Goal: Transaction & Acquisition: Purchase product/service

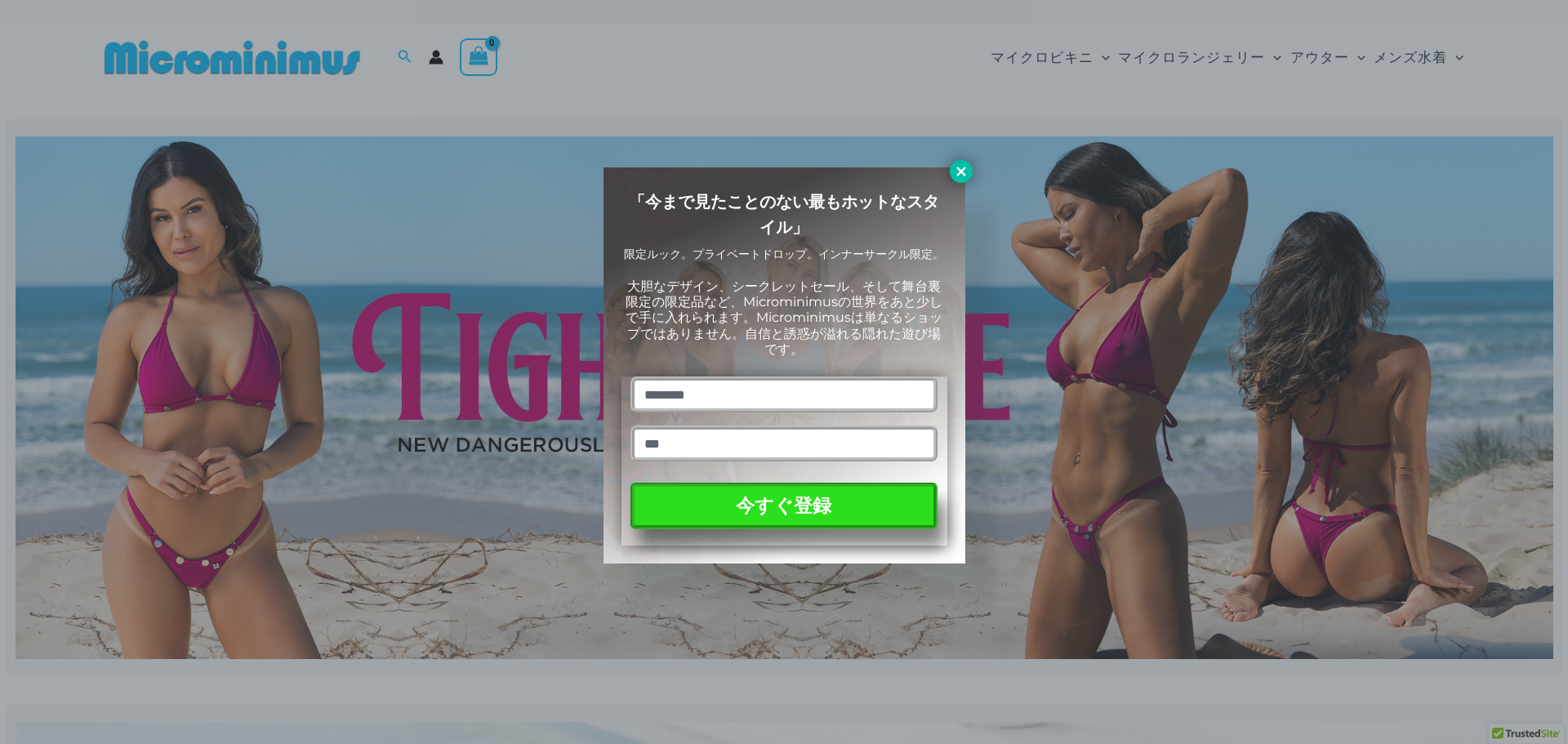
click at [963, 170] on icon at bounding box center [961, 171] width 9 height 9
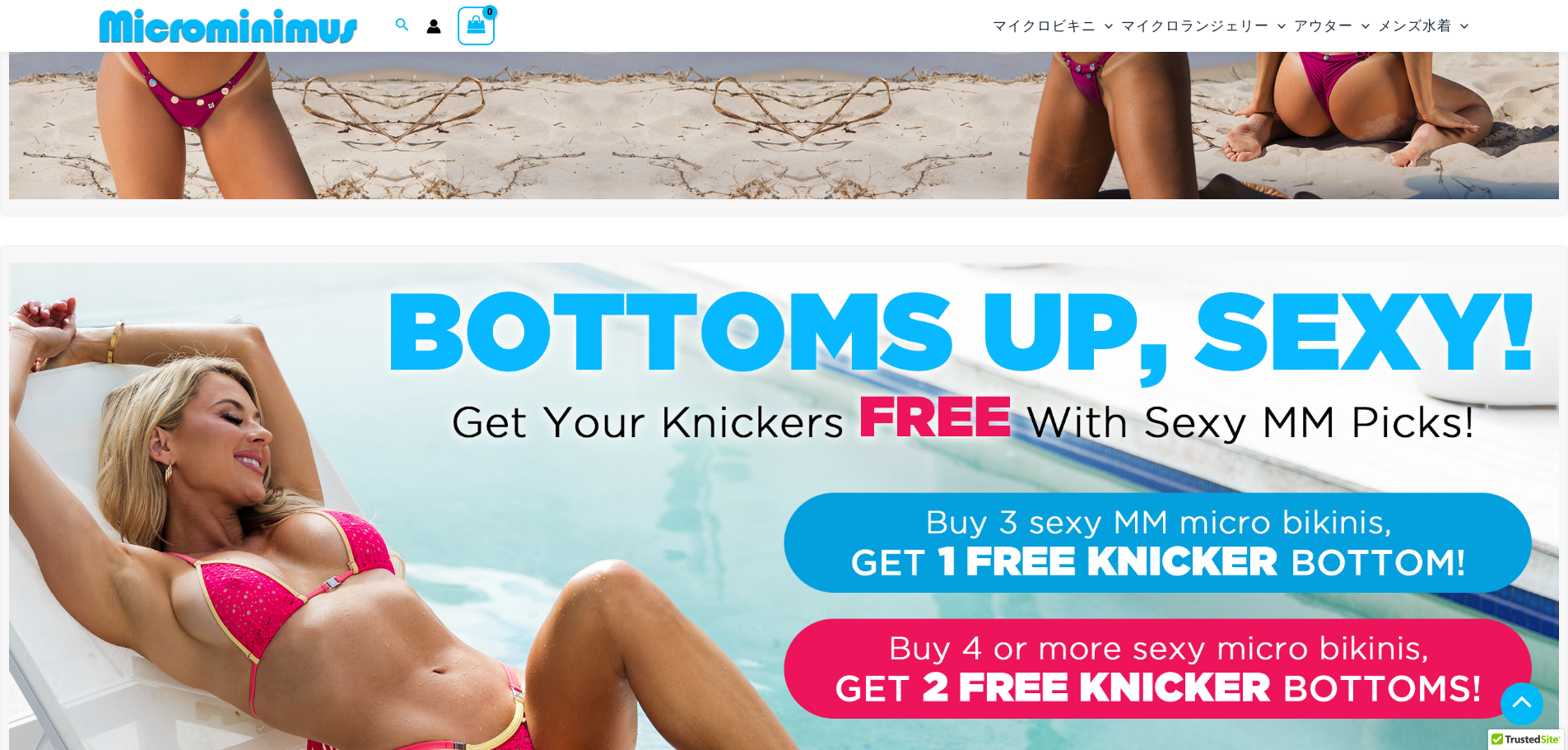
scroll to position [480, 0]
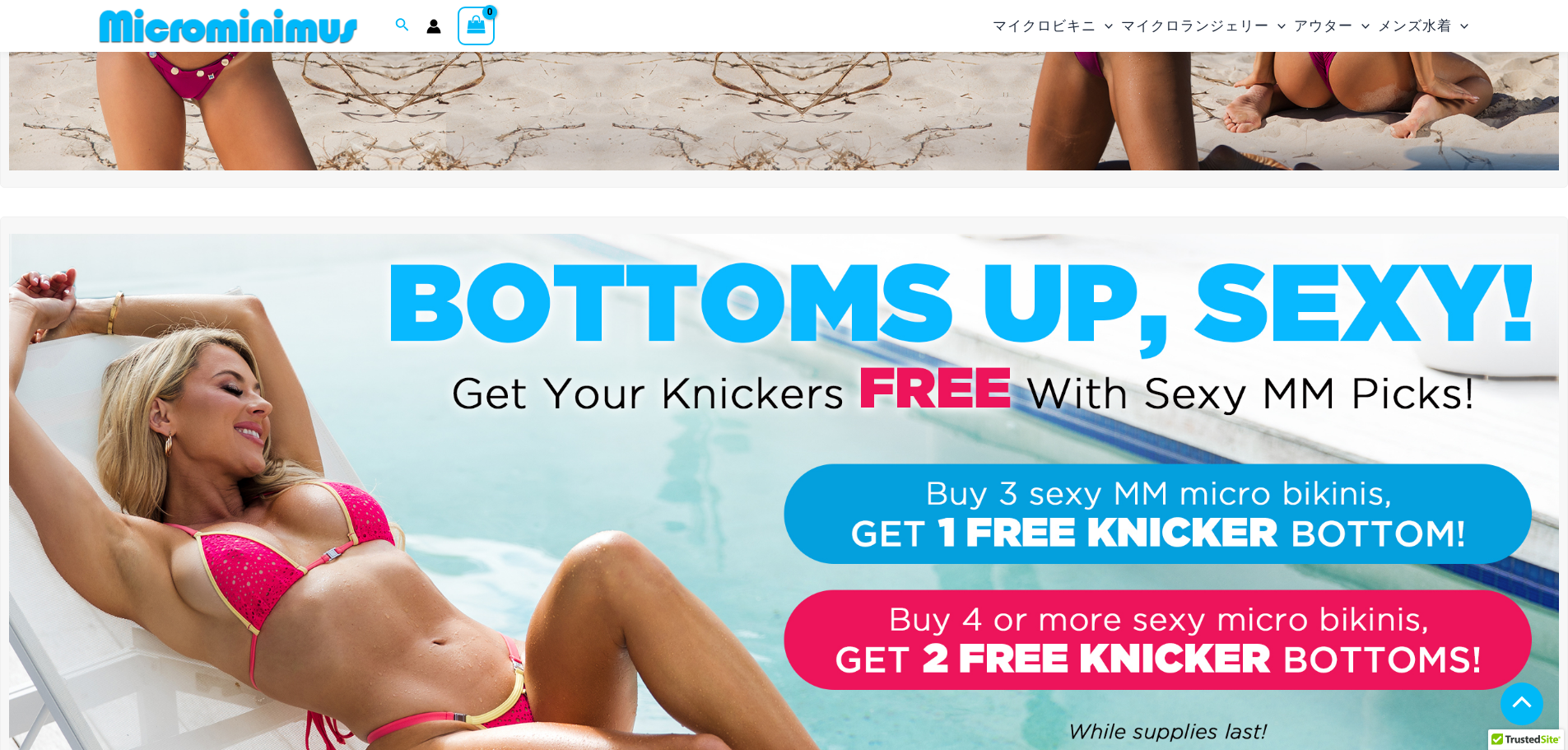
click at [865, 16] on div "マイクロビキニ メニュー切り替え セクシーなビキニセット ビキニトップス ビキニボトム メニュー切り替え トライバックTバック ストリングバックTバック ブラ…" at bounding box center [1112, 26] width 727 height 52
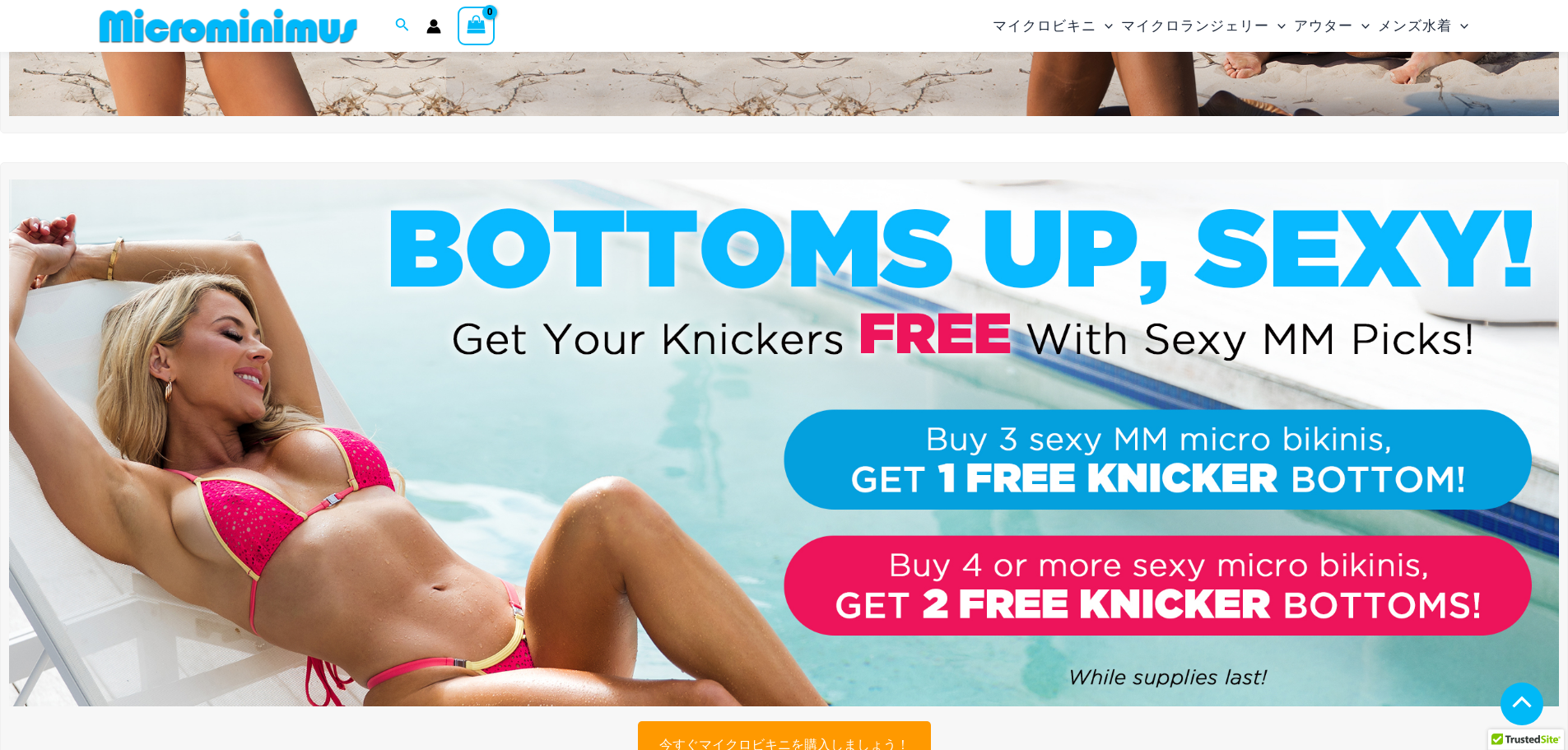
scroll to position [561, 0]
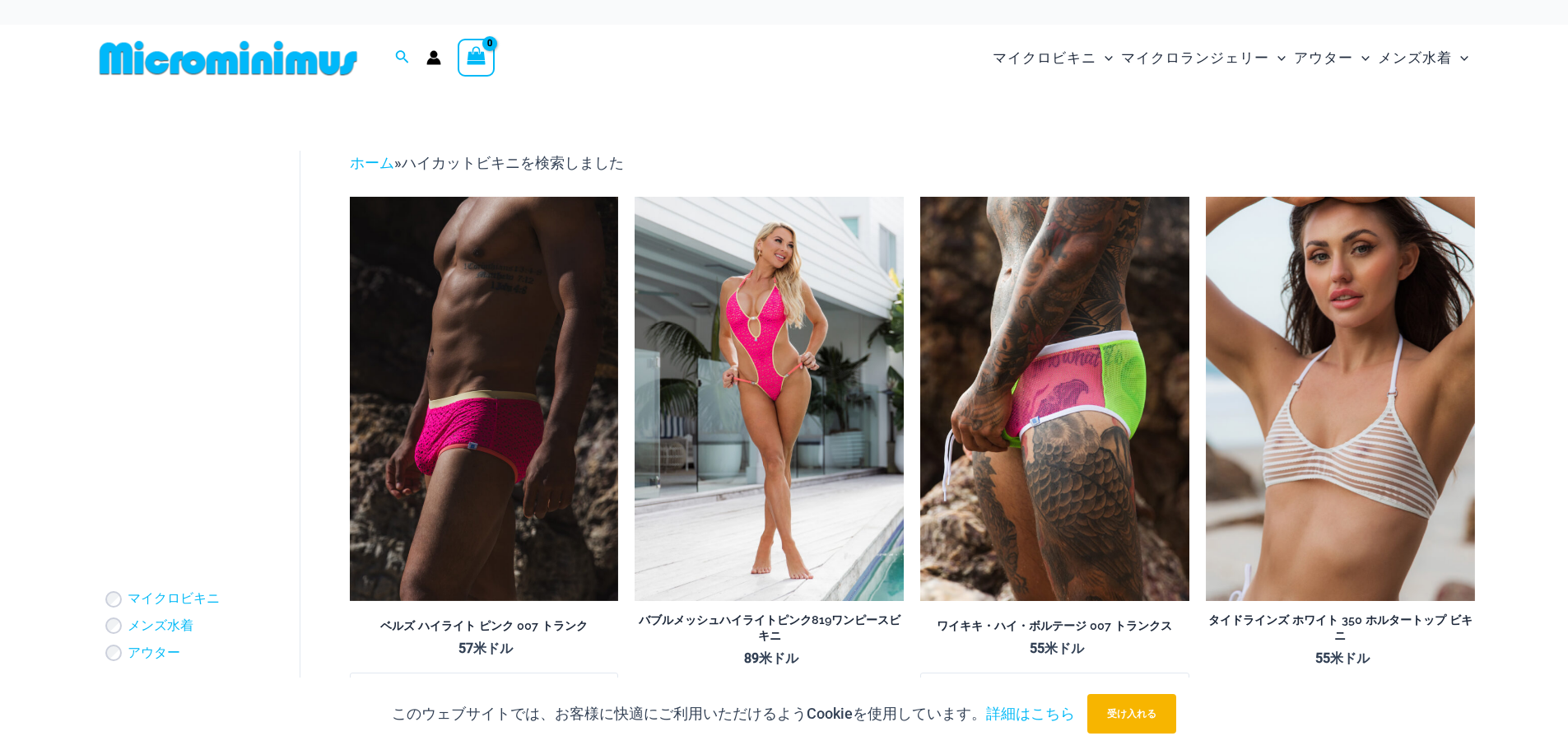
drag, startPoint x: 1531, startPoint y: 406, endPoint x: 1541, endPoint y: 376, distance: 31.6
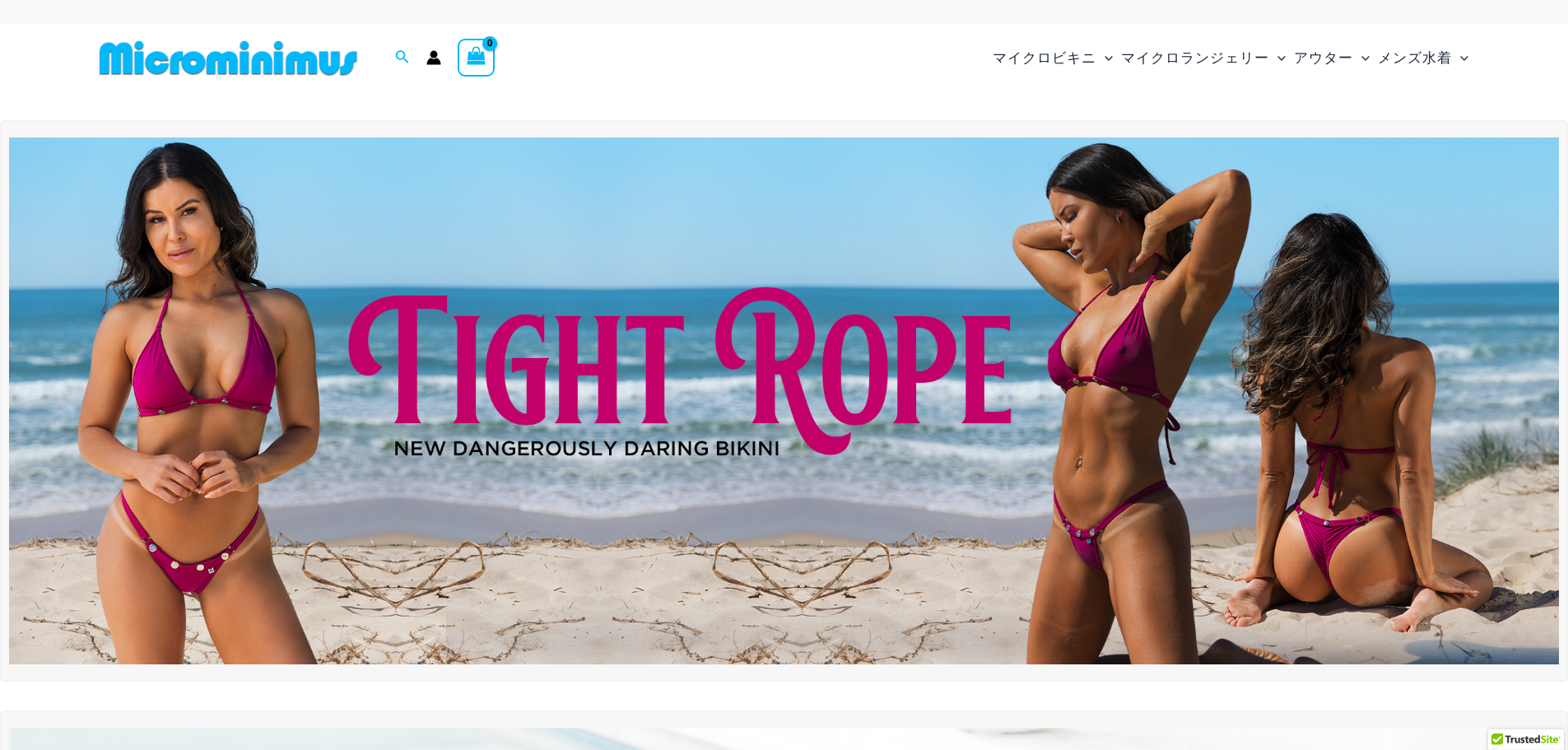
click at [841, 75] on div "マイクロビキニ メニュー切り替え セクシーなビキニセット ビキニトップス ビキニボトム メニュー切り替え トライバックTバック ストリングバックTバック ブラ…" at bounding box center [1112, 58] width 727 height 66
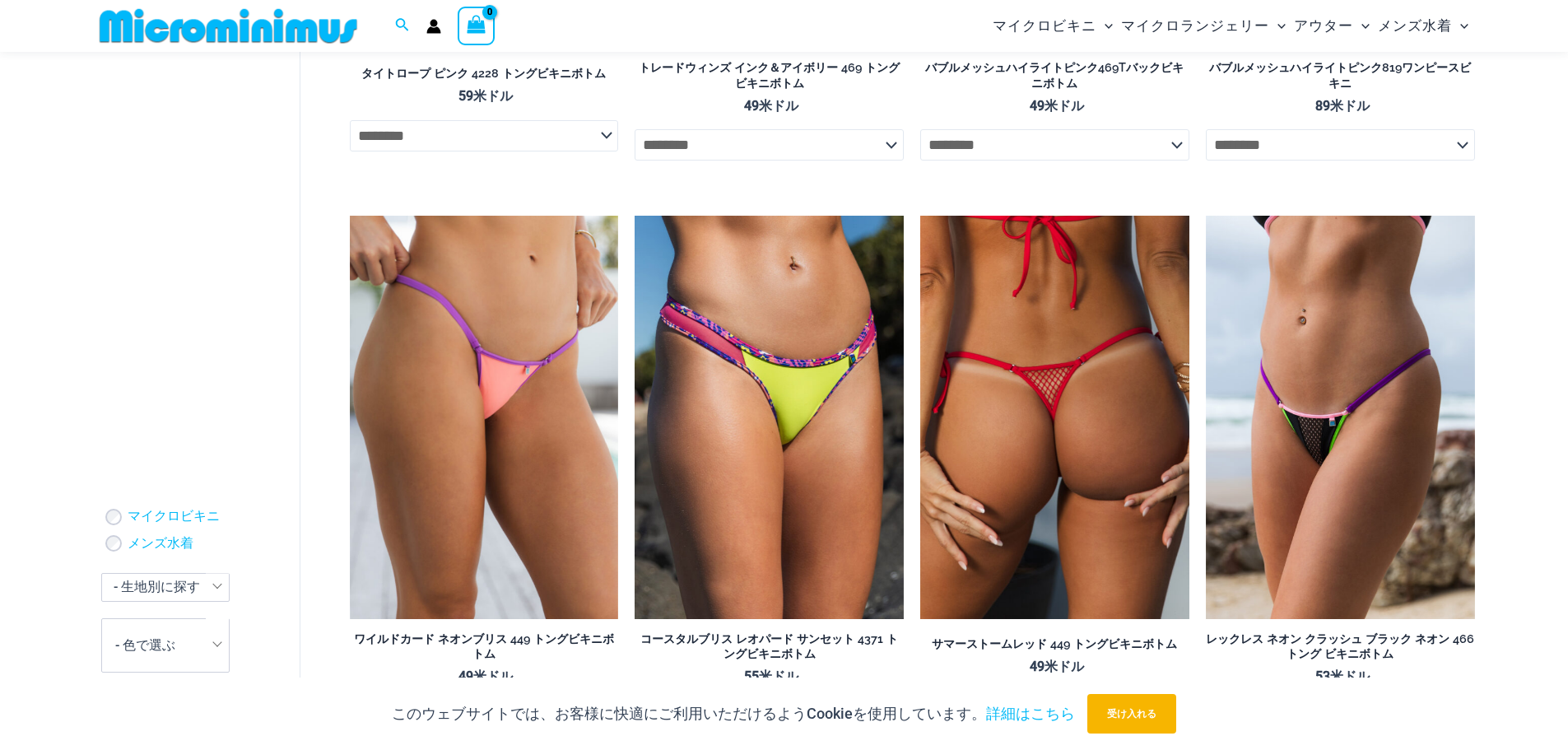
scroll to position [566, 0]
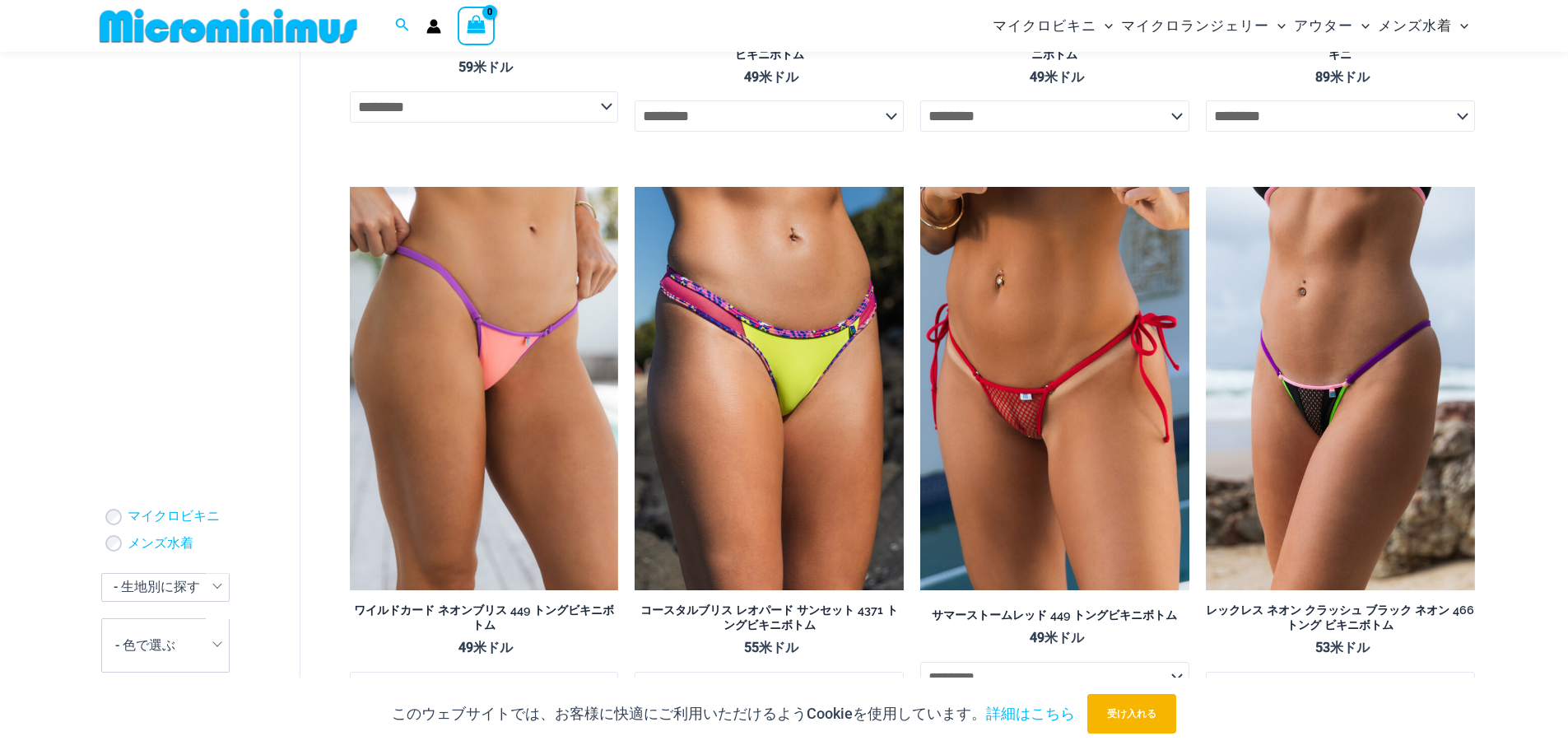
drag, startPoint x: 1527, startPoint y: 406, endPoint x: 1486, endPoint y: 398, distance: 41.8
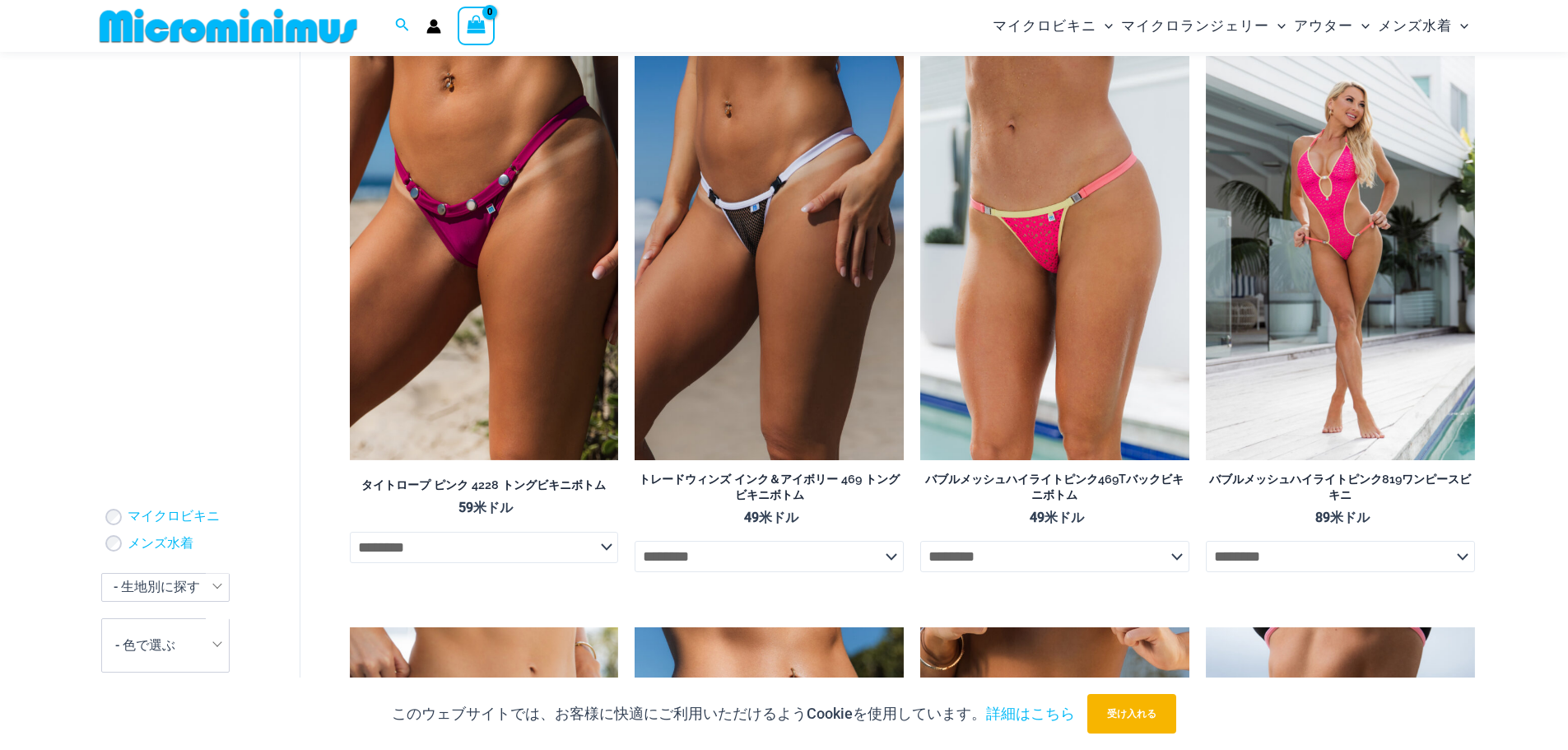
scroll to position [156, 0]
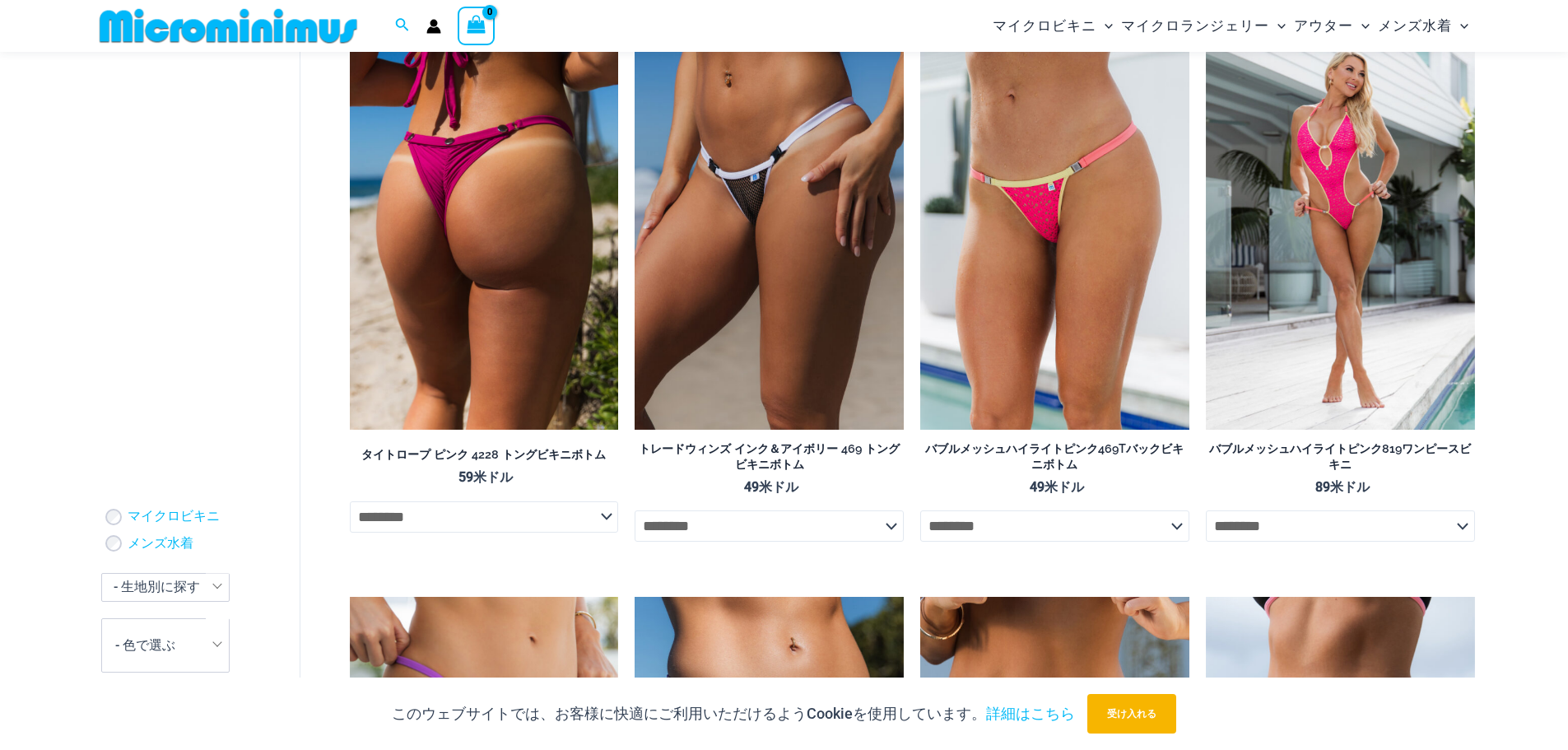
click at [508, 305] on img at bounding box center [484, 227] width 269 height 404
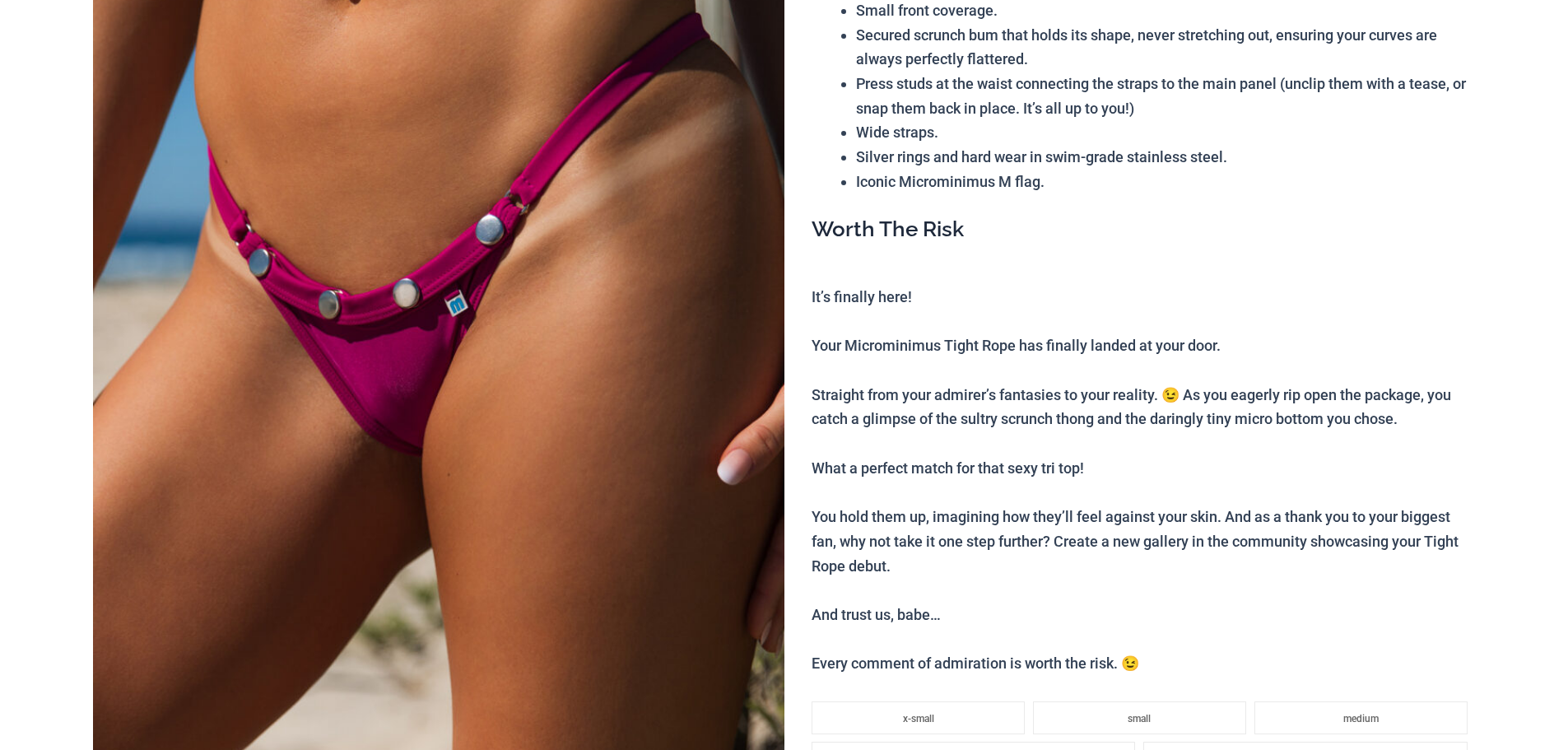
scroll to position [247, 0]
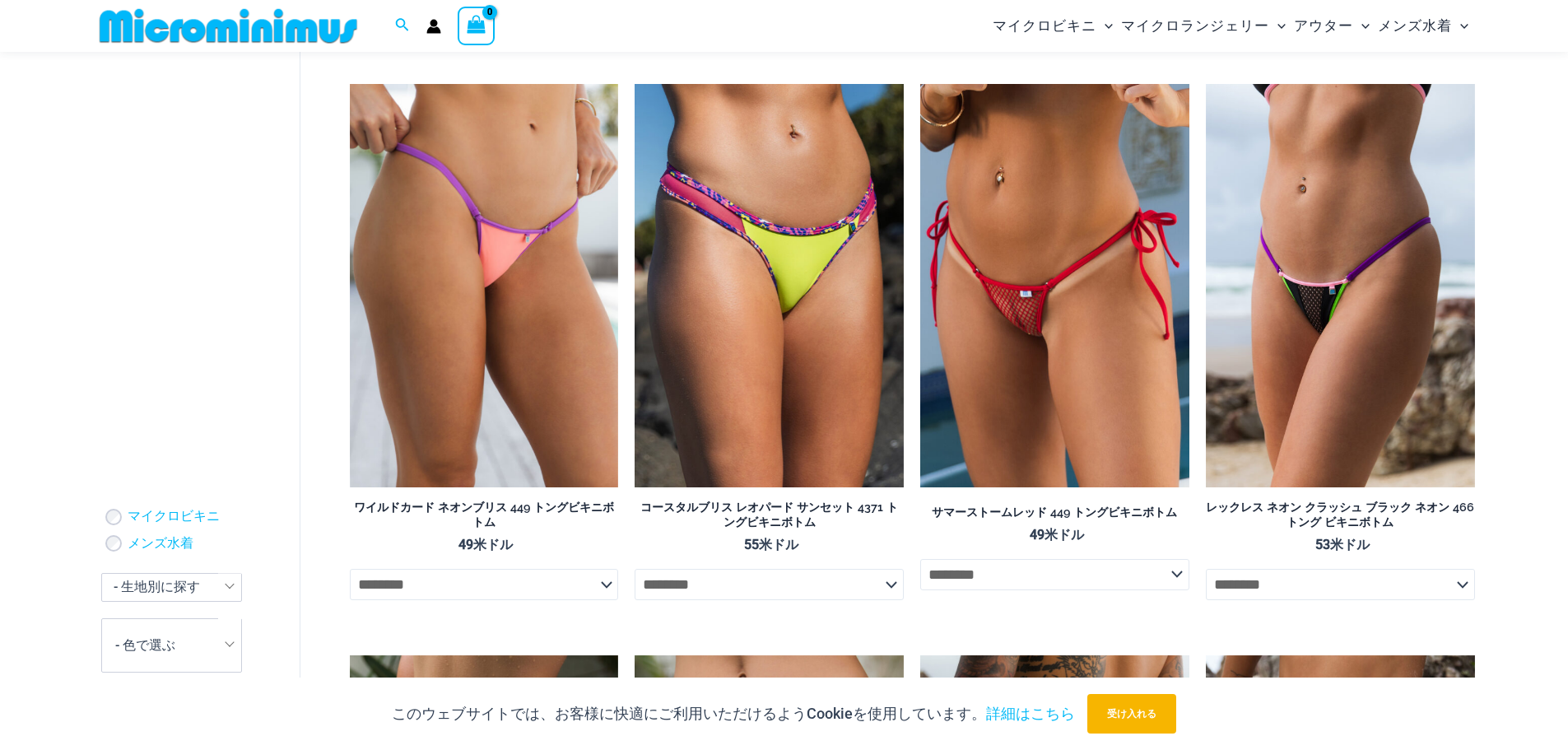
scroll to position [579, 0]
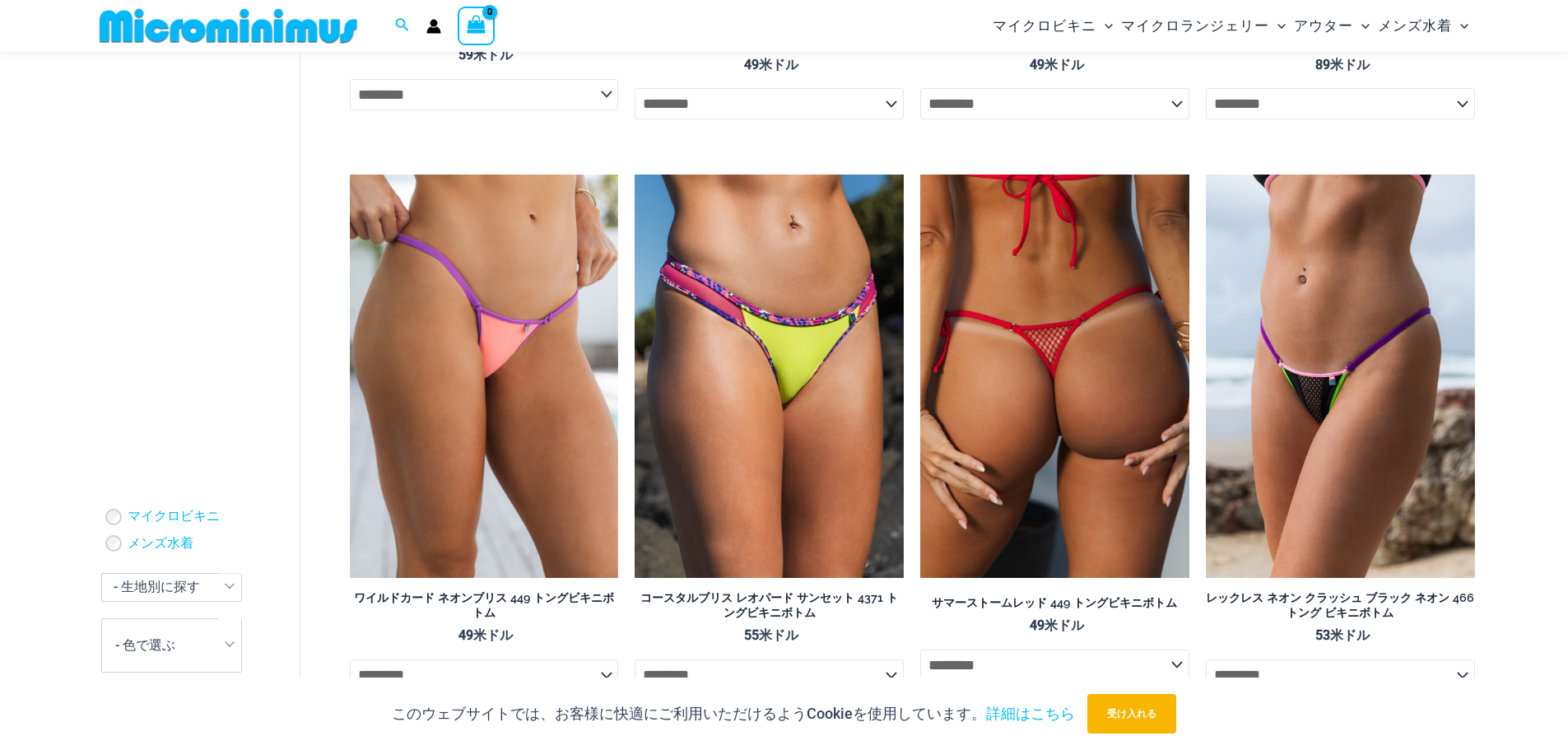
click at [1072, 422] on img at bounding box center [1055, 376] width 269 height 404
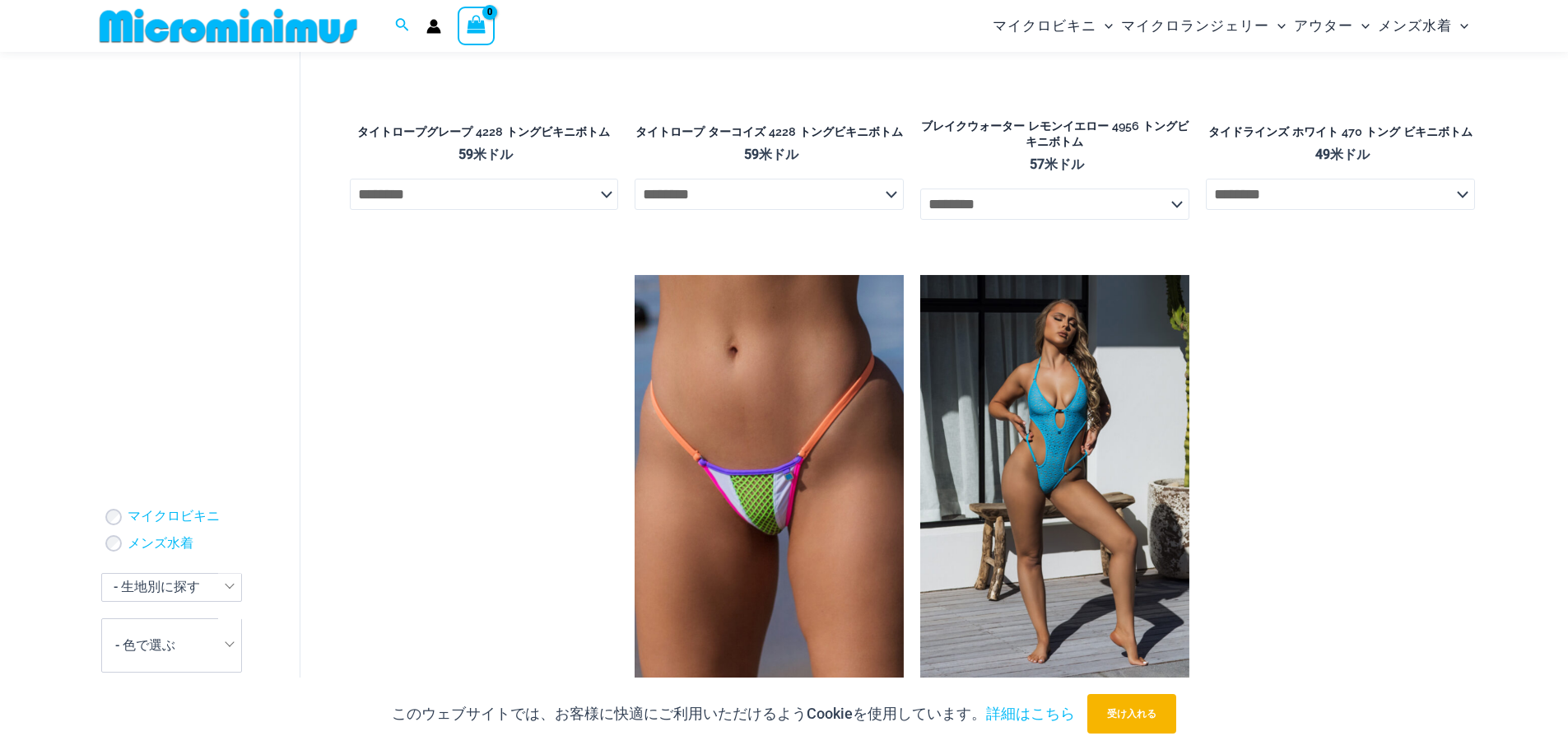
scroll to position [2803, 0]
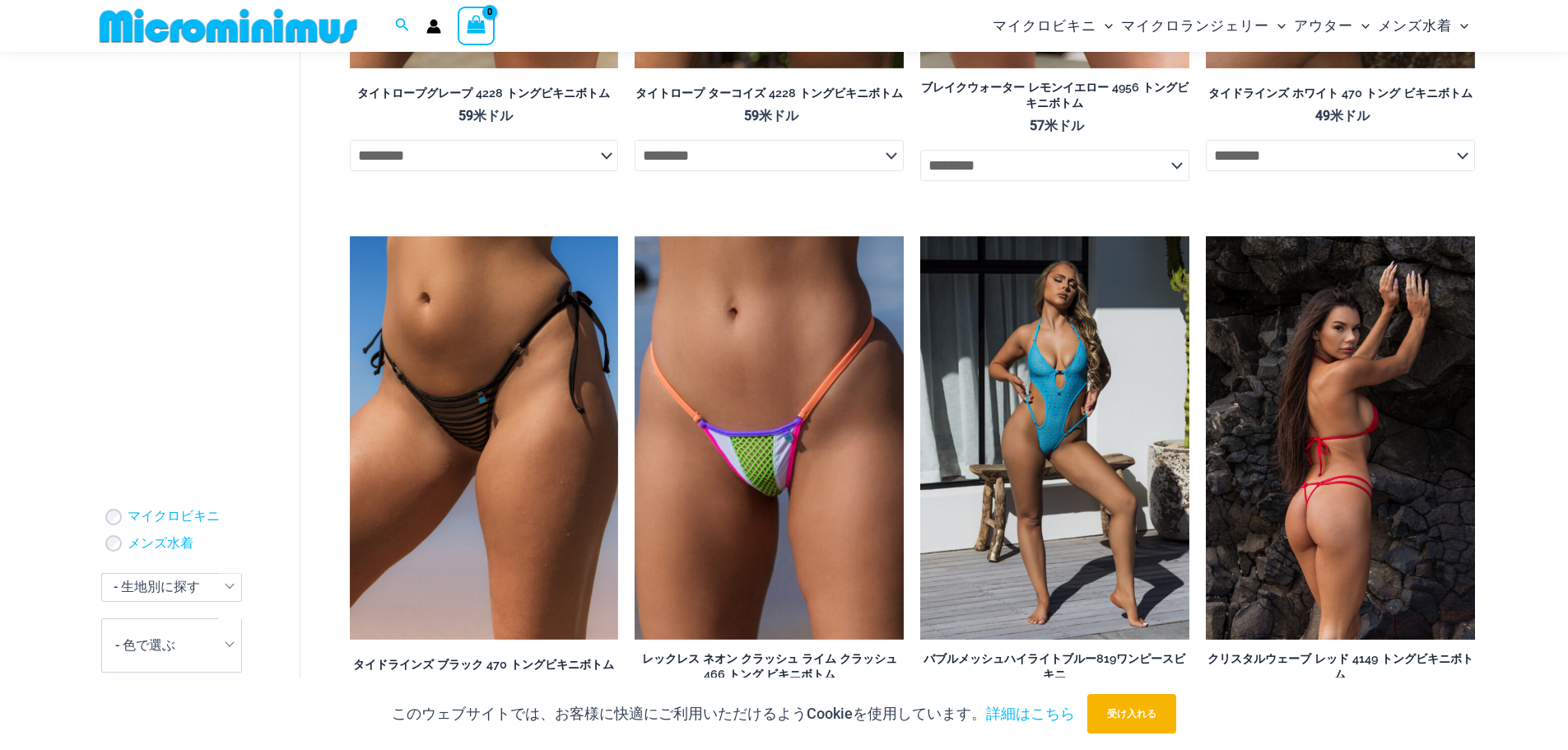
click at [1328, 470] on img at bounding box center [1340, 438] width 269 height 404
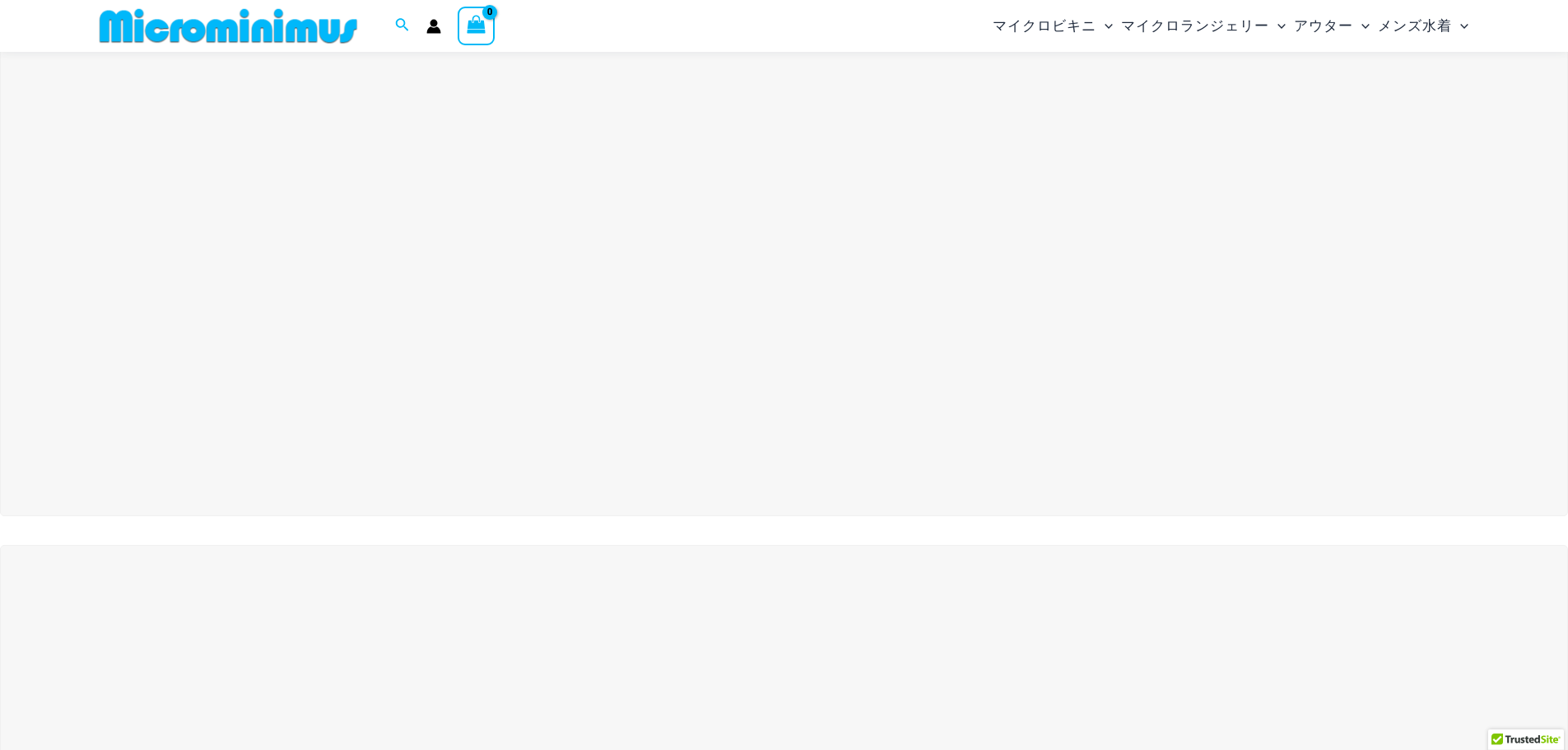
scroll to position [150, 0]
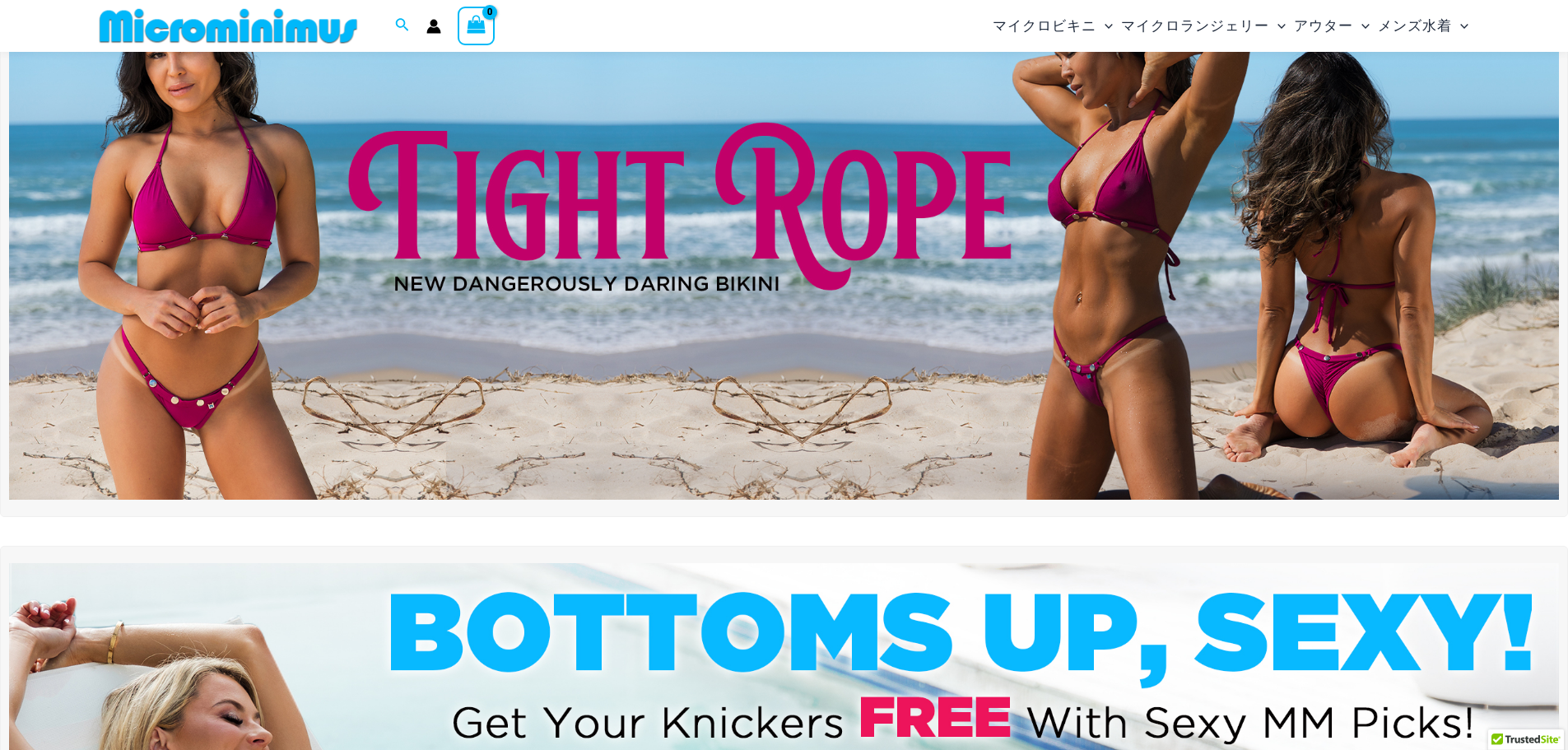
drag, startPoint x: 1475, startPoint y: 61, endPoint x: 1448, endPoint y: 90, distance: 39.6
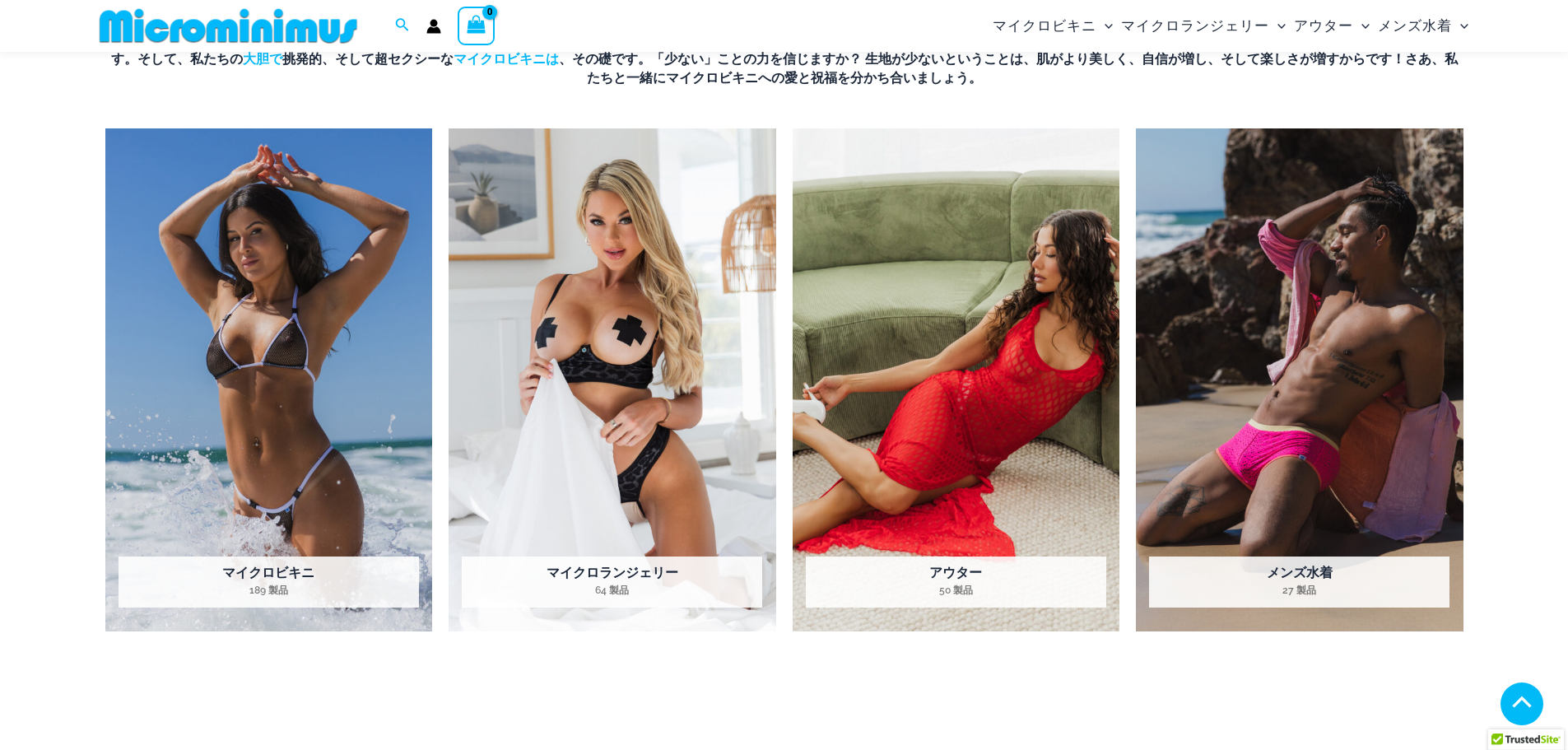
scroll to position [1552, 0]
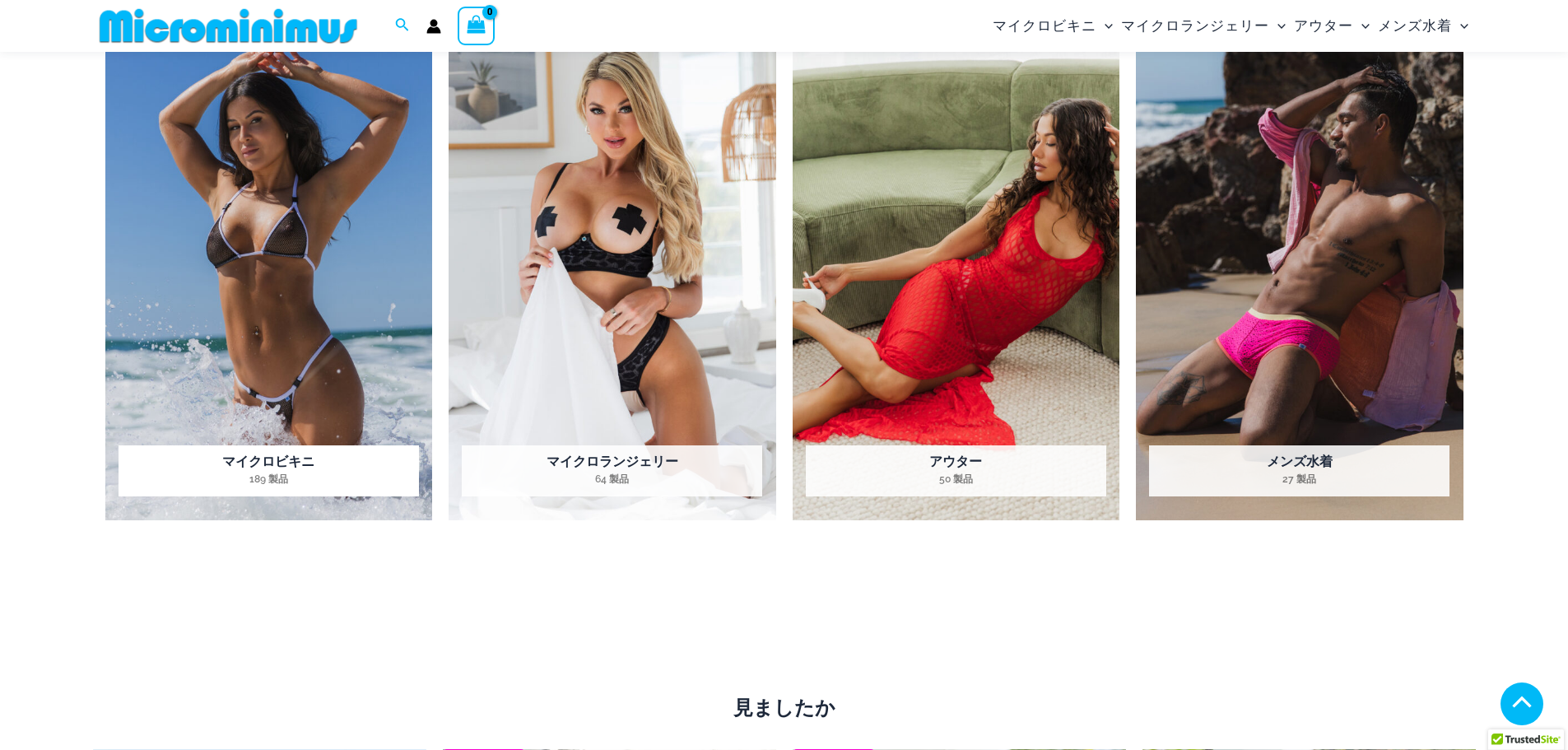
click at [312, 323] on img "製品カテゴリ「マイクロビキニ」をご覧ください" at bounding box center [269, 269] width 327 height 503
